Goal: Task Accomplishment & Management: Complete application form

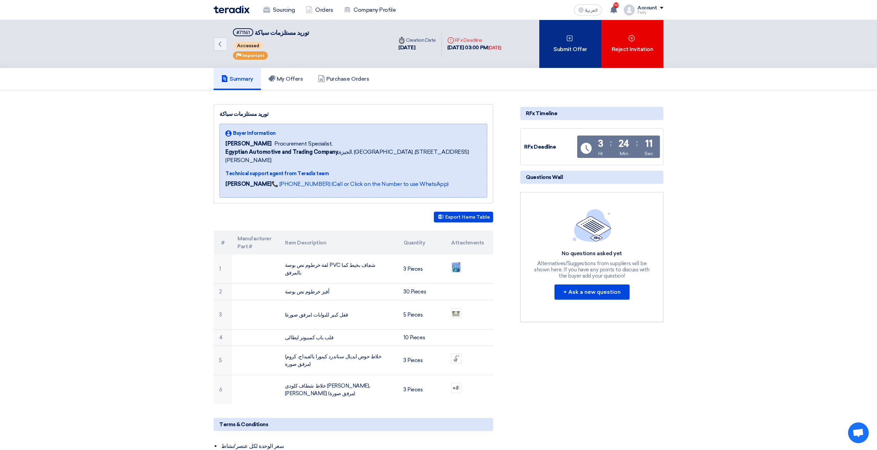
click at [589, 49] on div "Submit Offer" at bounding box center [571, 44] width 62 height 48
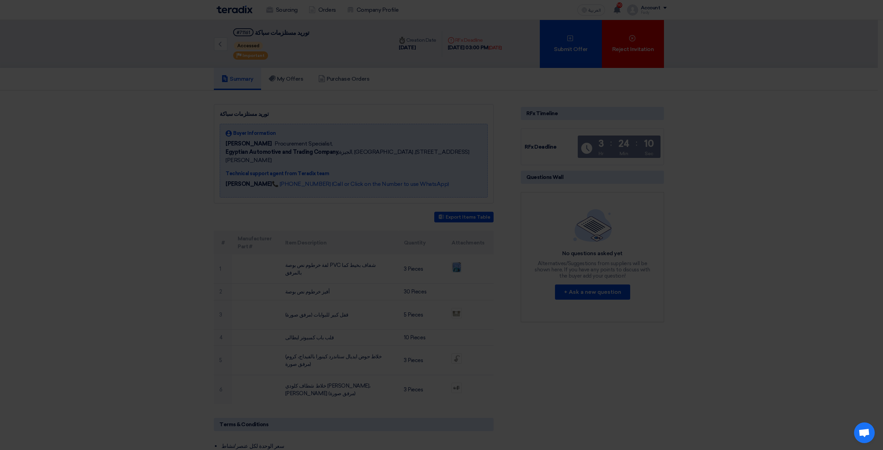
click at [451, 112] on div "Submit a new offer for this request Start a new offer submission from scratch" at bounding box center [441, 67] width 379 height 98
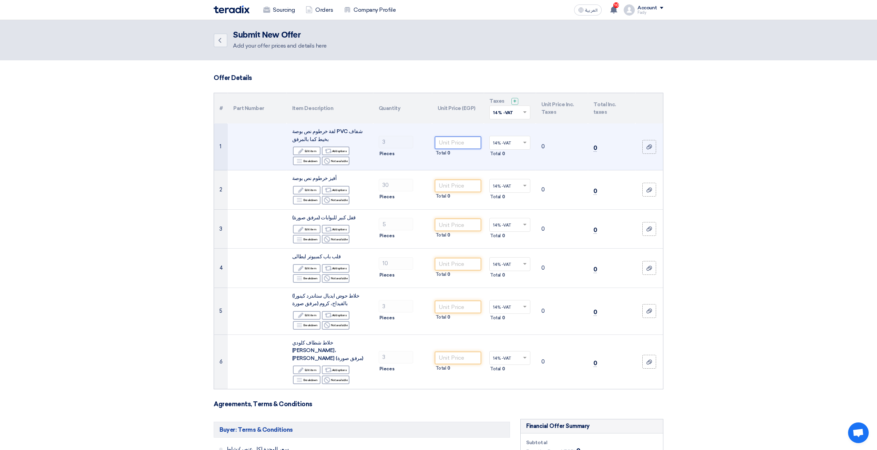
click at [464, 141] on input "number" at bounding box center [458, 143] width 47 height 12
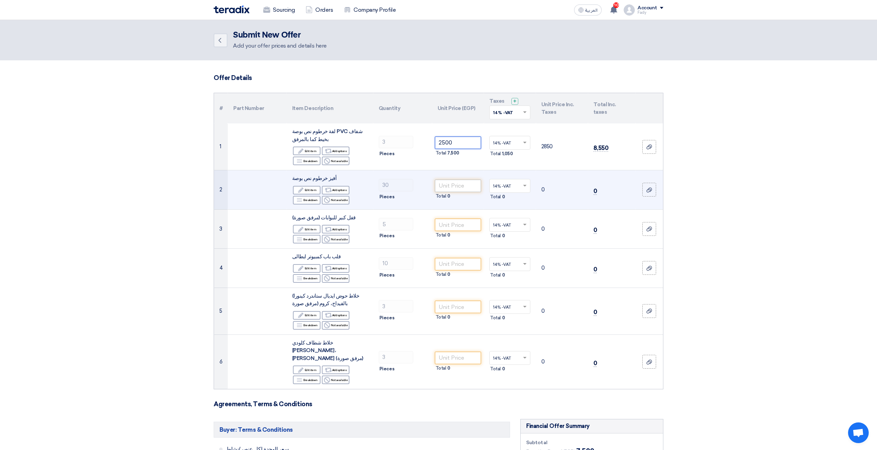
type input "2500"
click at [452, 190] on input "number" at bounding box center [458, 186] width 47 height 12
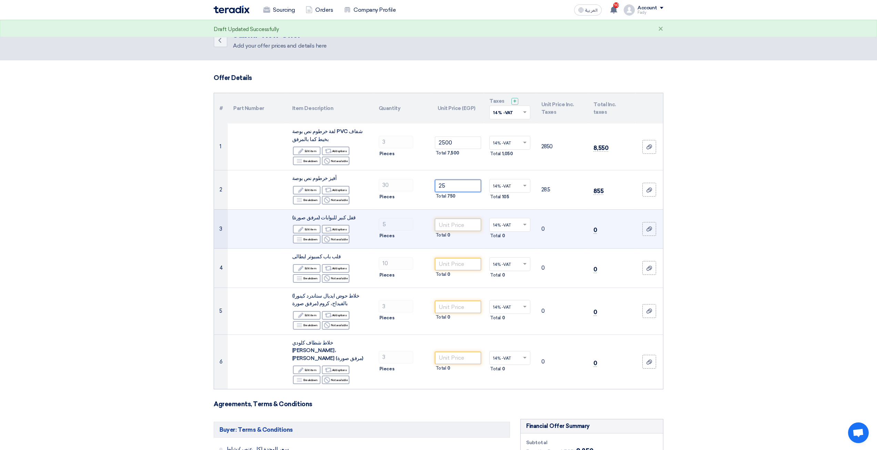
type input "25"
click at [457, 230] on input "number" at bounding box center [458, 225] width 47 height 12
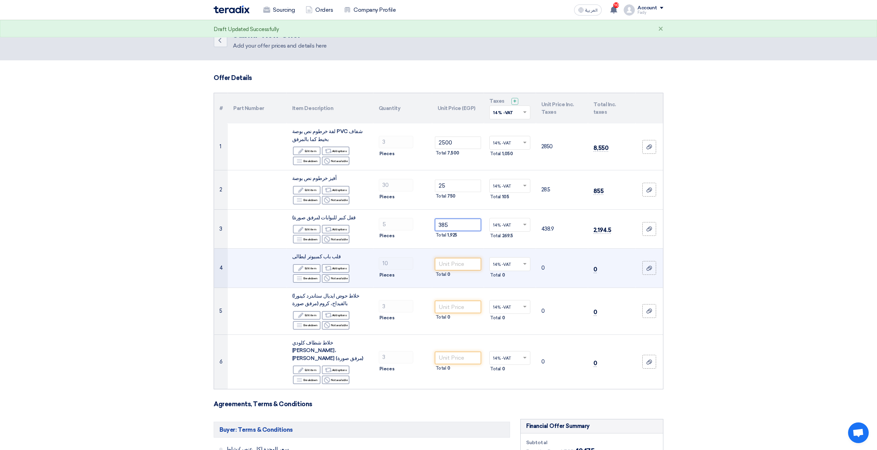
type input "385"
click at [452, 273] on div "Total 0" at bounding box center [458, 274] width 47 height 8
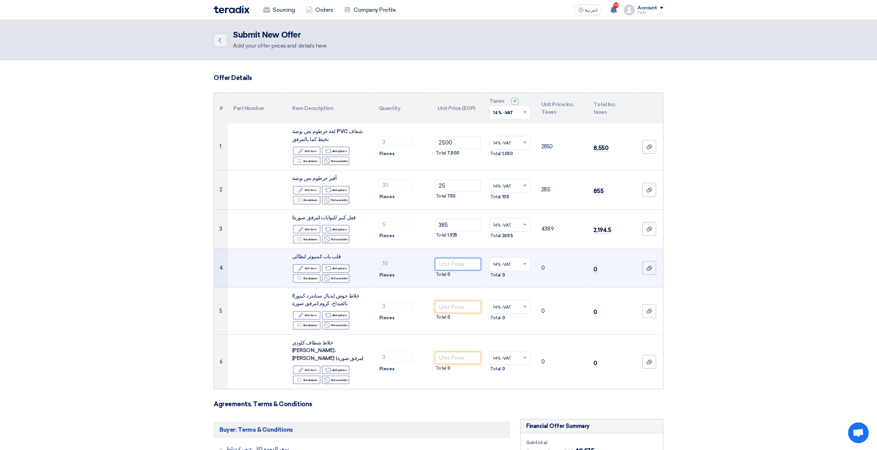
click at [446, 265] on input "number" at bounding box center [458, 264] width 47 height 12
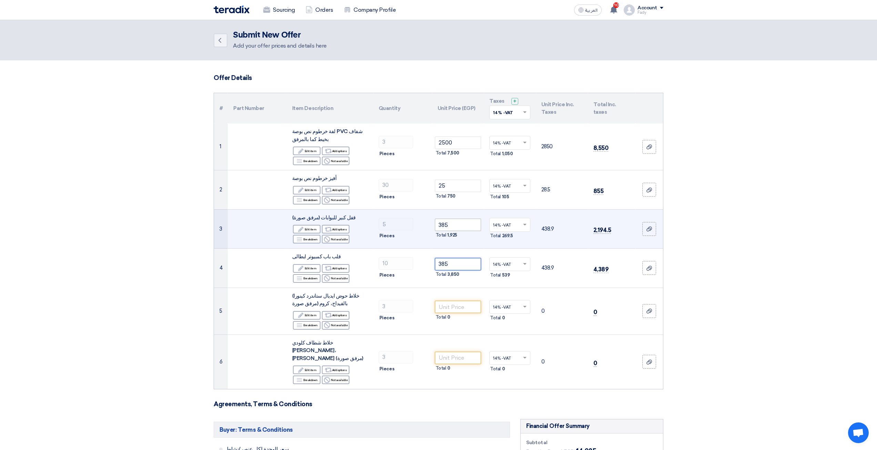
type input "385"
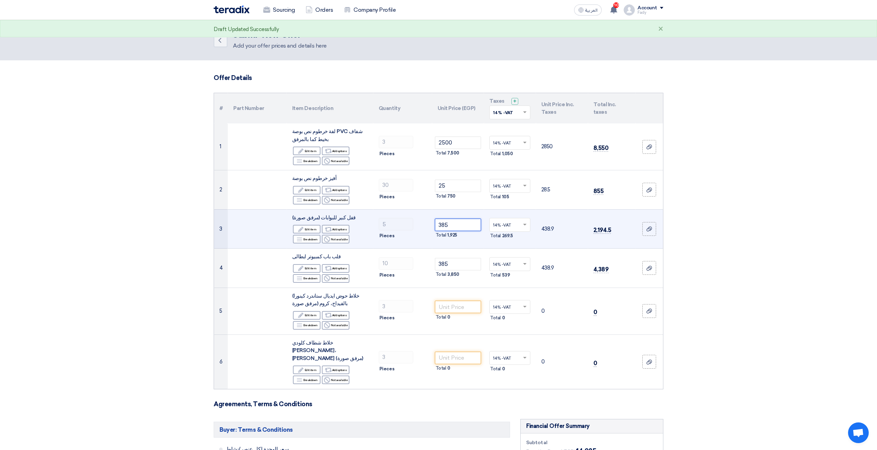
click at [459, 226] on input "385" at bounding box center [458, 225] width 47 height 12
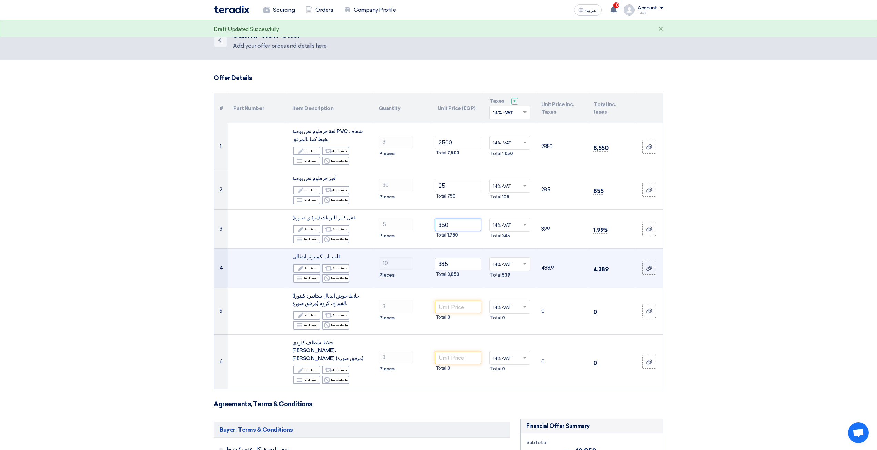
type input "350"
click at [456, 264] on input "385" at bounding box center [458, 264] width 47 height 12
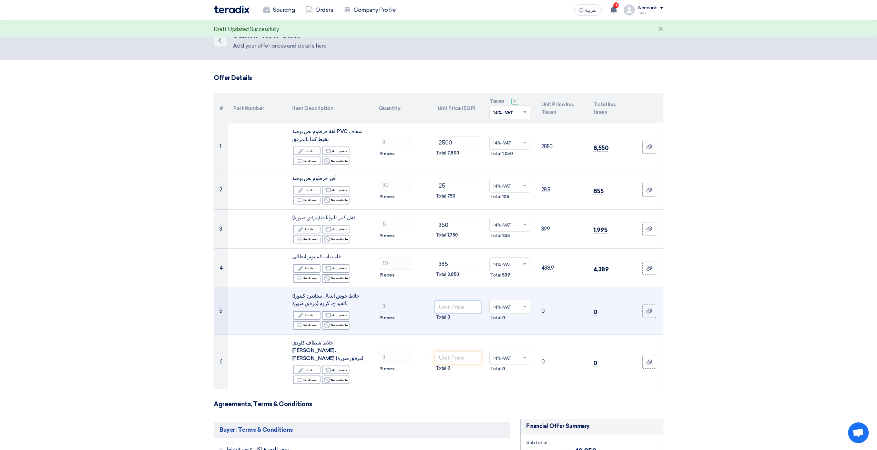
click at [464, 307] on input "number" at bounding box center [458, 307] width 47 height 12
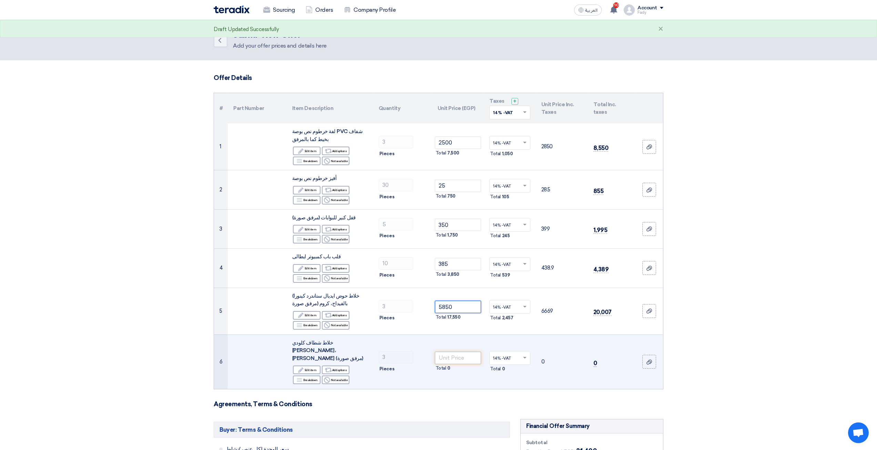
type input "5850"
click at [457, 355] on input "number" at bounding box center [458, 358] width 47 height 12
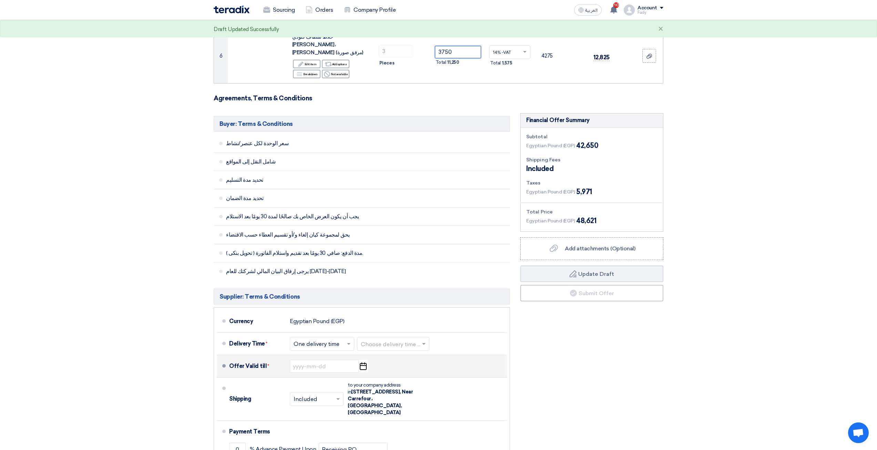
scroll to position [345, 0]
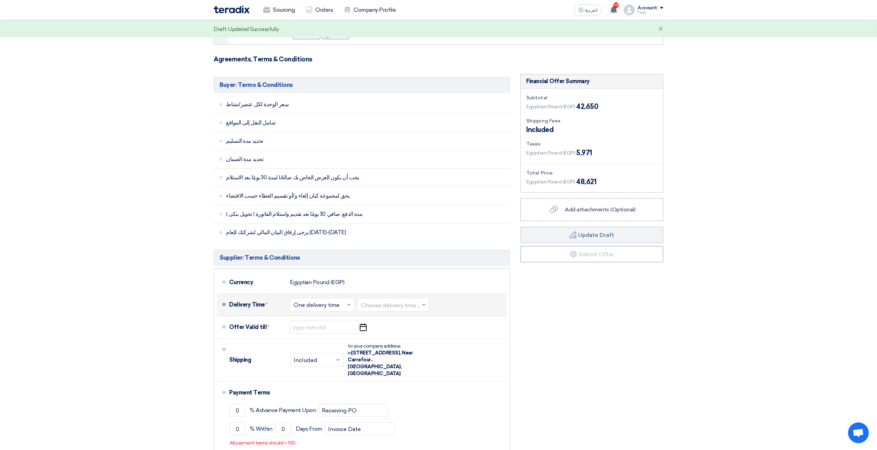
type input "3750"
click at [390, 298] on div "Choose delivery time ..." at bounding box center [393, 305] width 72 height 14
click at [387, 326] on div "3-5 Days" at bounding box center [394, 332] width 72 height 13
click at [295, 319] on div "Offer Valid till * Pick a date" at bounding box center [366, 327] width 275 height 17
click at [303, 323] on input at bounding box center [324, 327] width 69 height 13
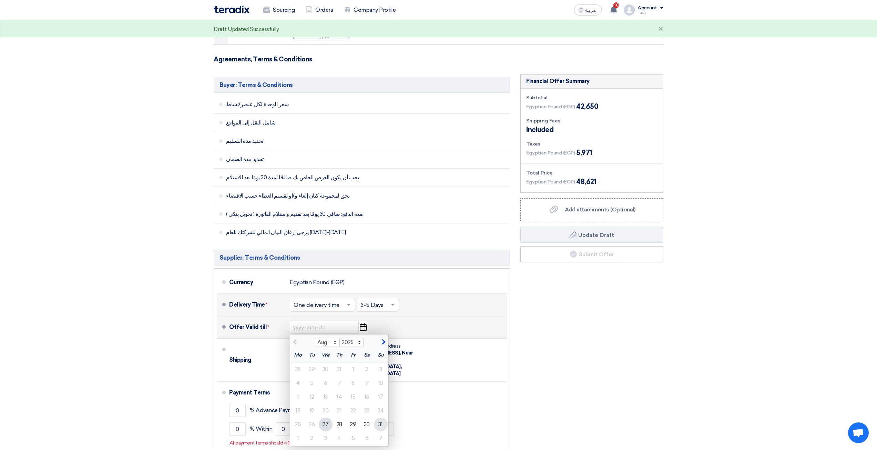
click at [383, 418] on div "31" at bounding box center [381, 425] width 14 height 14
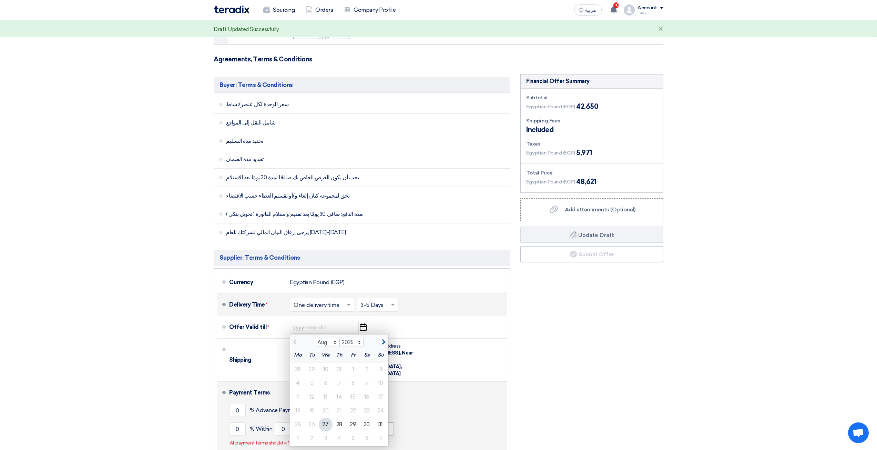
type input "[DATE]"
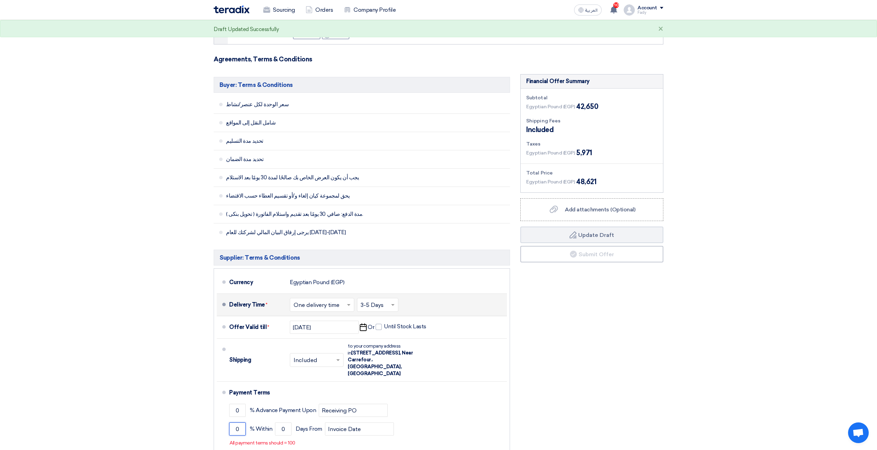
drag, startPoint x: 241, startPoint y: 414, endPoint x: 185, endPoint y: 413, distance: 55.9
click at [192, 412] on section "Offer Details # Part Number Item Description Quantity Unit Price (EGP) Taxes + …" at bounding box center [438, 115] width 877 height 799
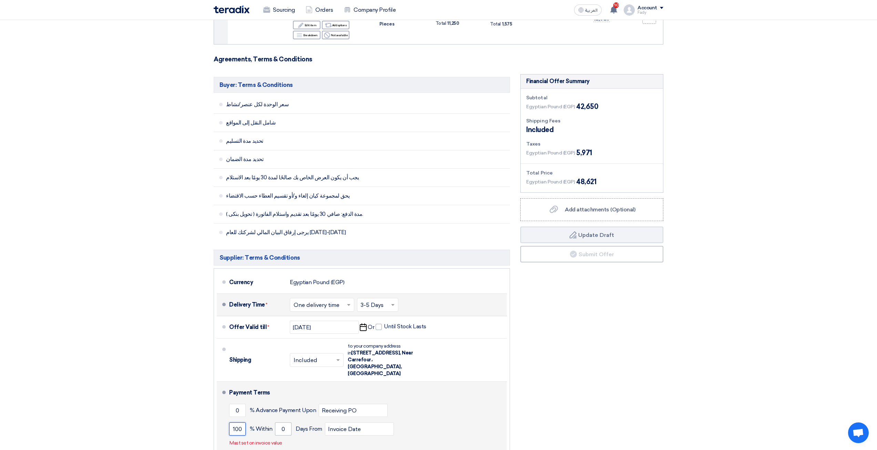
type input "100"
drag, startPoint x: 285, startPoint y: 414, endPoint x: 296, endPoint y: 419, distance: 11.5
click at [295, 420] on div "100 % [DATE] From Invoice Date" at bounding box center [366, 429] width 275 height 19
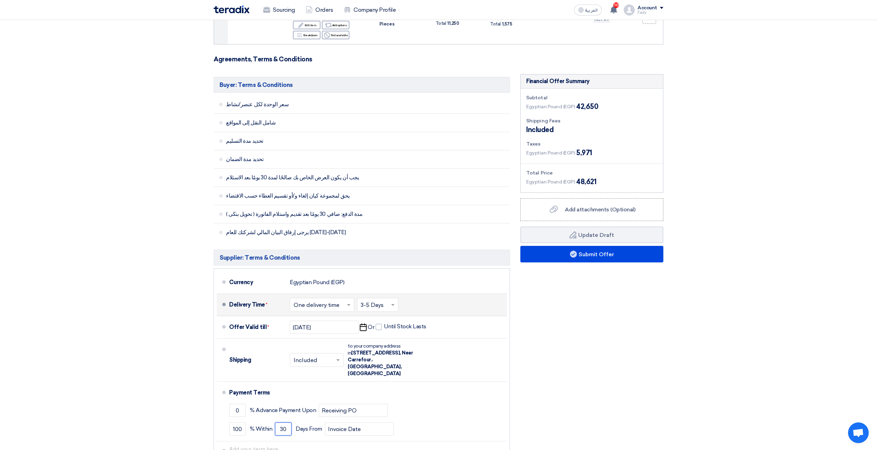
type input "30"
click at [632, 284] on div "Financial Offer Summary Subtotal Egyptian Pound (EGP) 42,650 Shipping Fees" at bounding box center [591, 277] width 153 height 407
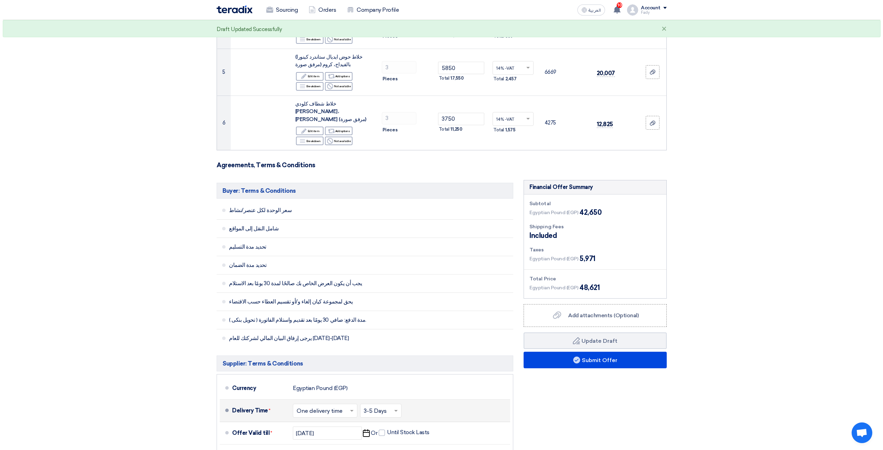
scroll to position [241, 0]
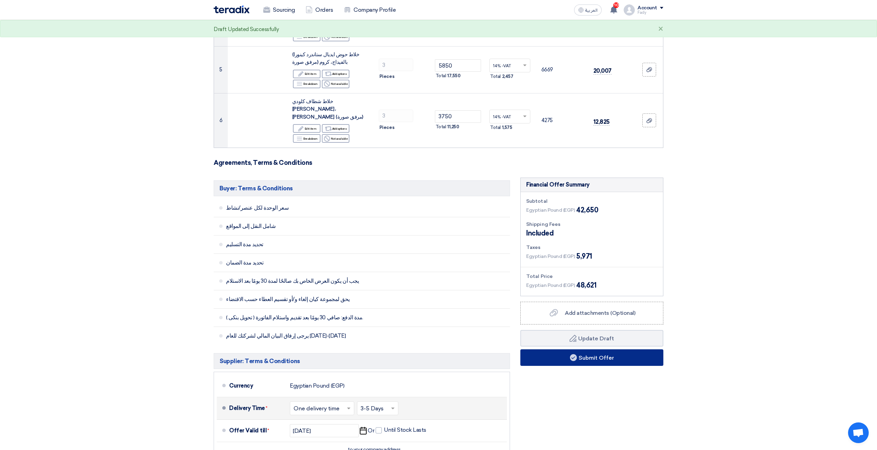
click at [570, 354] on use at bounding box center [573, 357] width 7 height 7
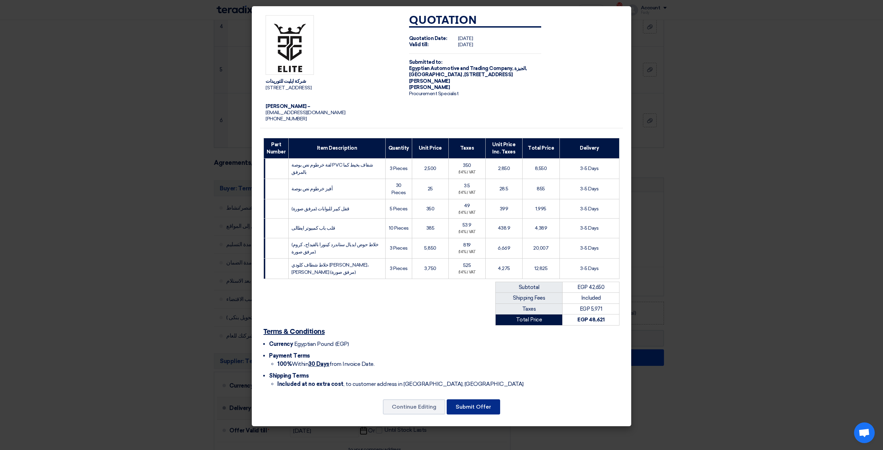
click at [478, 406] on button "Submit Offer" at bounding box center [472, 406] width 53 height 15
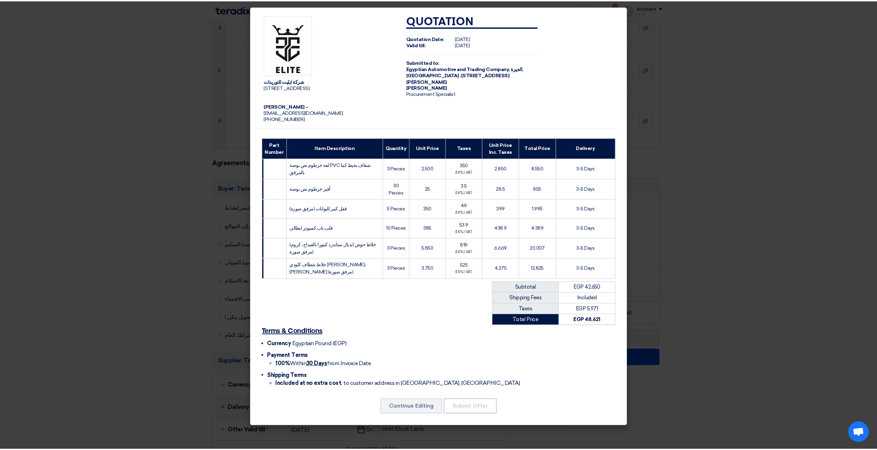
scroll to position [0, 0]
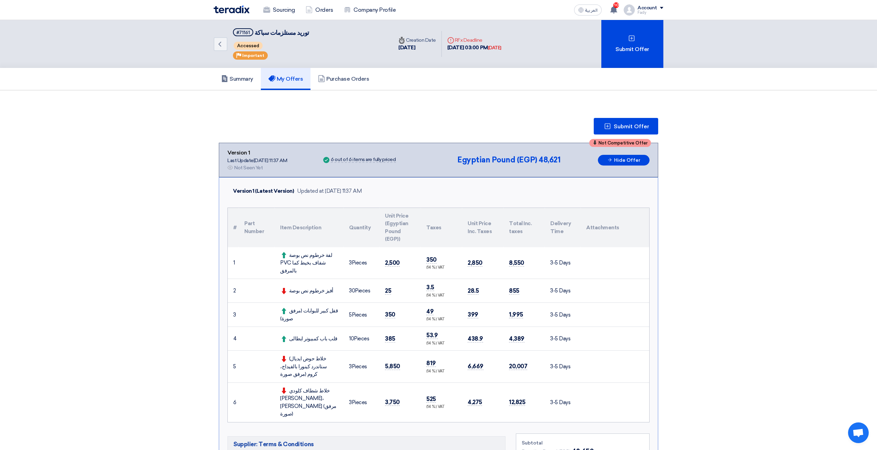
click at [237, 14] on div "Sourcing Orders Company Profile" at bounding box center [349, 9] width 270 height 15
click at [236, 11] on img at bounding box center [232, 10] width 36 height 8
